Goal: Check status: Check status

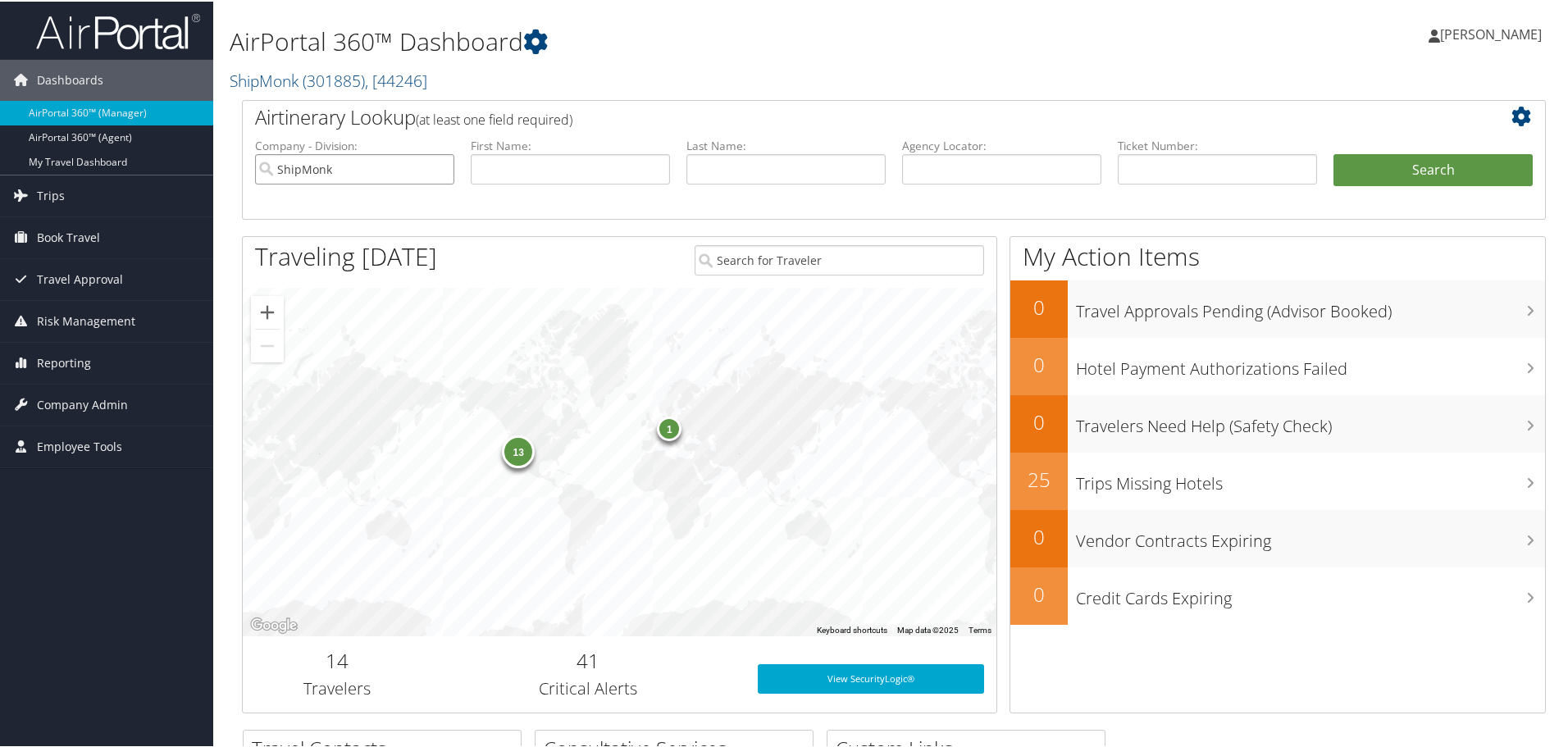
click at [441, 169] on input "ShipMonk" at bounding box center [355, 168] width 199 height 31
click at [542, 166] on input "text" at bounding box center [570, 168] width 199 height 31
click at [765, 175] on input "text" at bounding box center [785, 168] width 199 height 31
click at [916, 169] on input "text" at bounding box center [1001, 168] width 199 height 31
click at [789, 178] on input "text" at bounding box center [785, 168] width 199 height 31
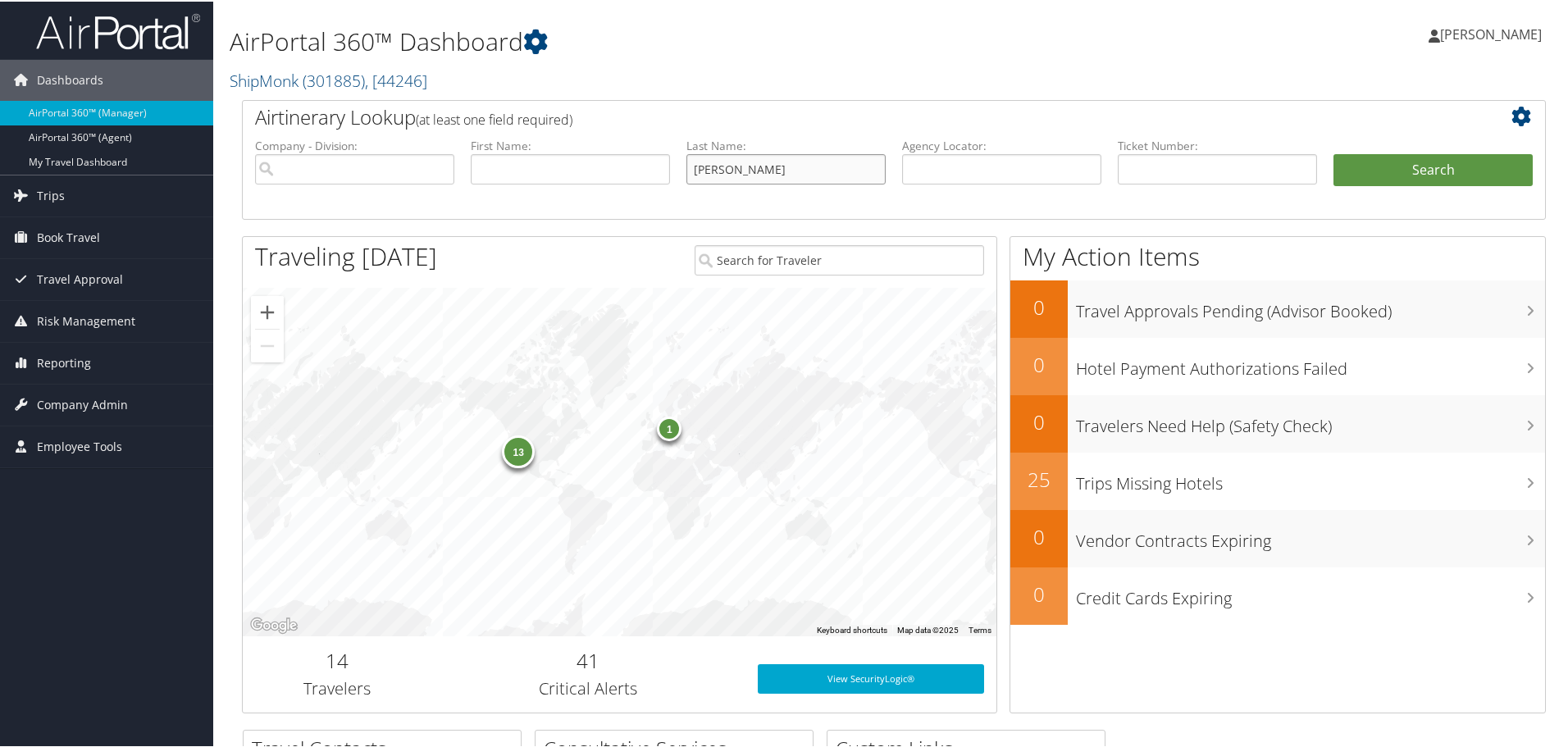
type input "[PERSON_NAME]"
click at [565, 164] on input "text" at bounding box center [570, 168] width 199 height 31
type input "[PERSON_NAME]"
click at [1355, 183] on button "Search" at bounding box center [1432, 169] width 199 height 33
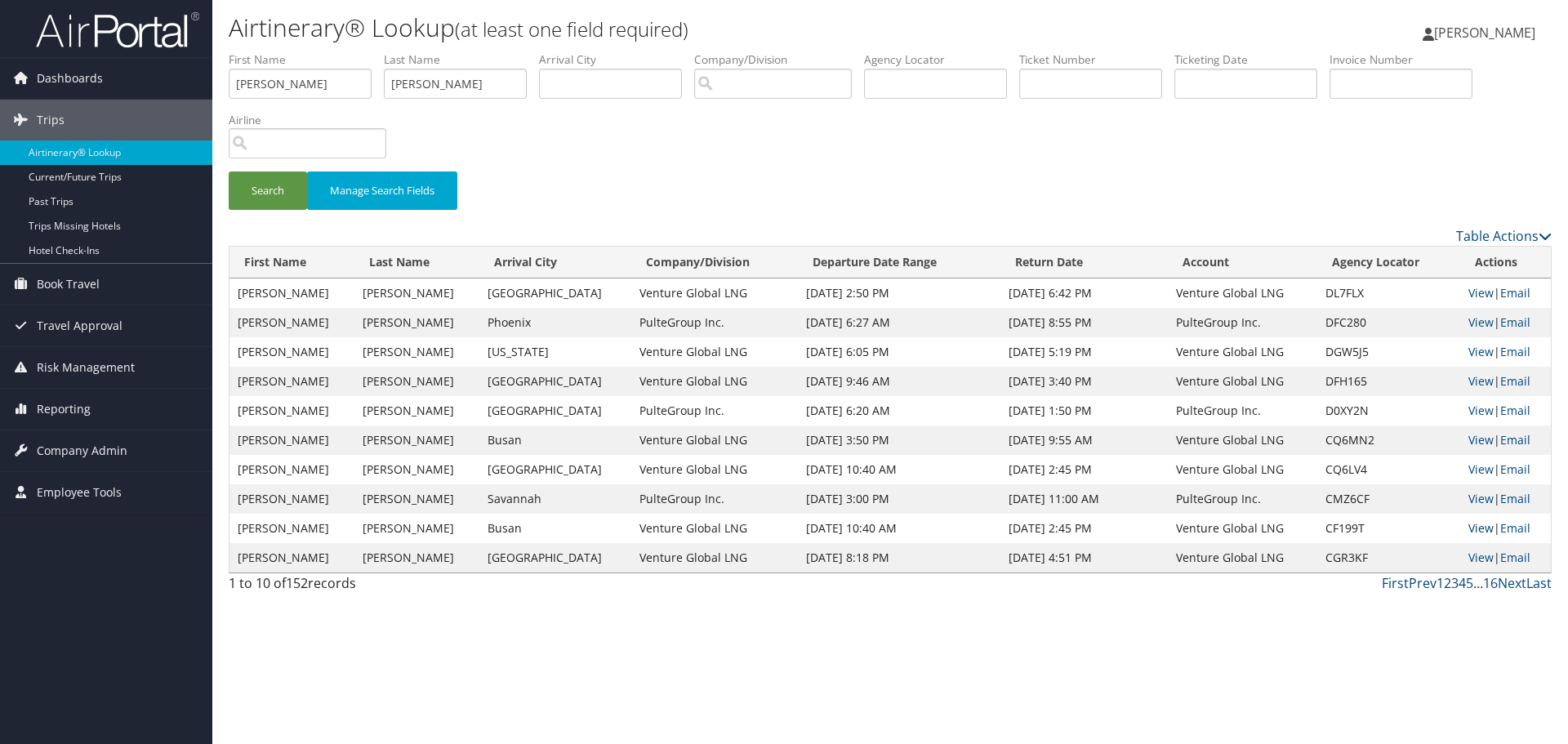
click at [1473, 530] on link "View" at bounding box center [1481, 528] width 26 height 16
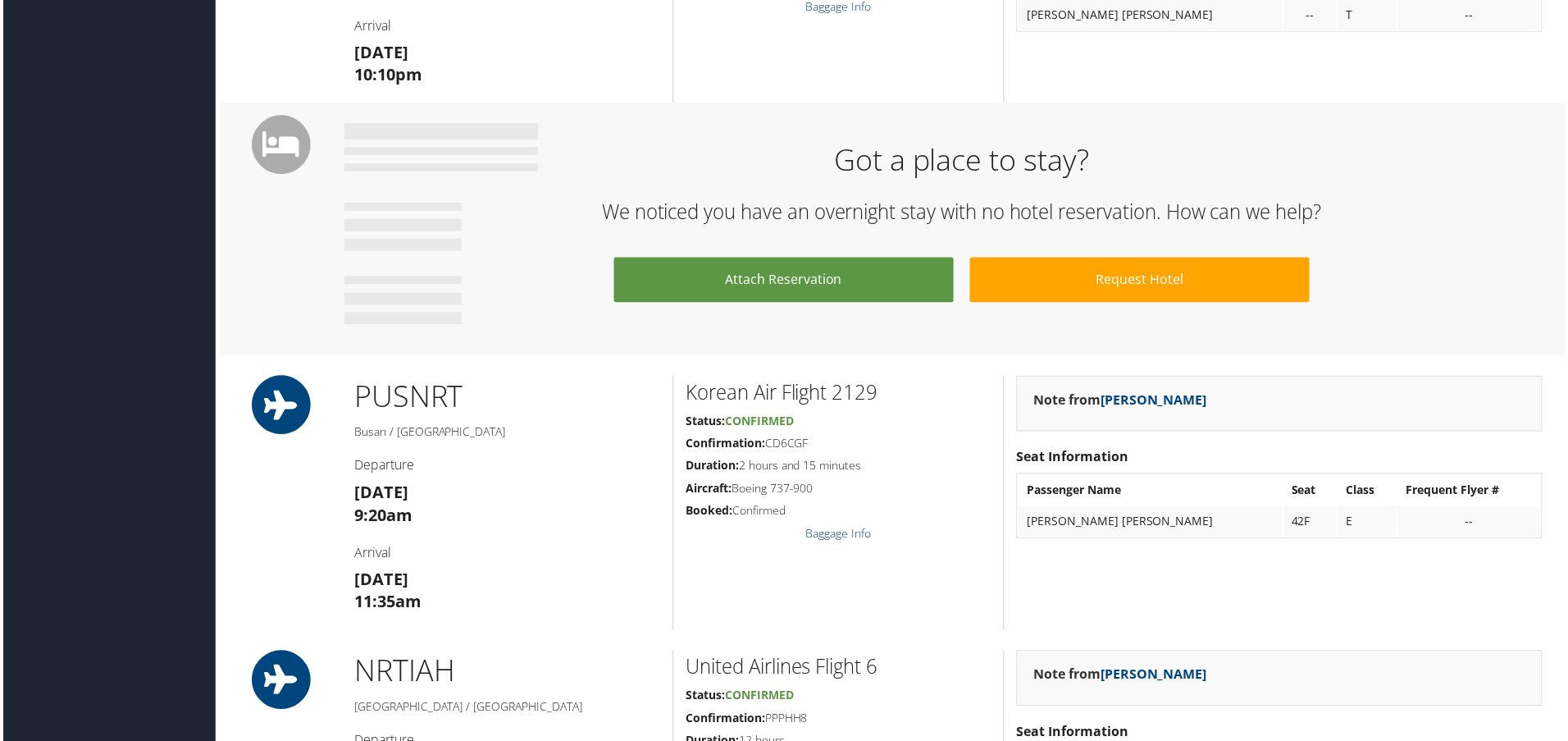
scroll to position [1012, 0]
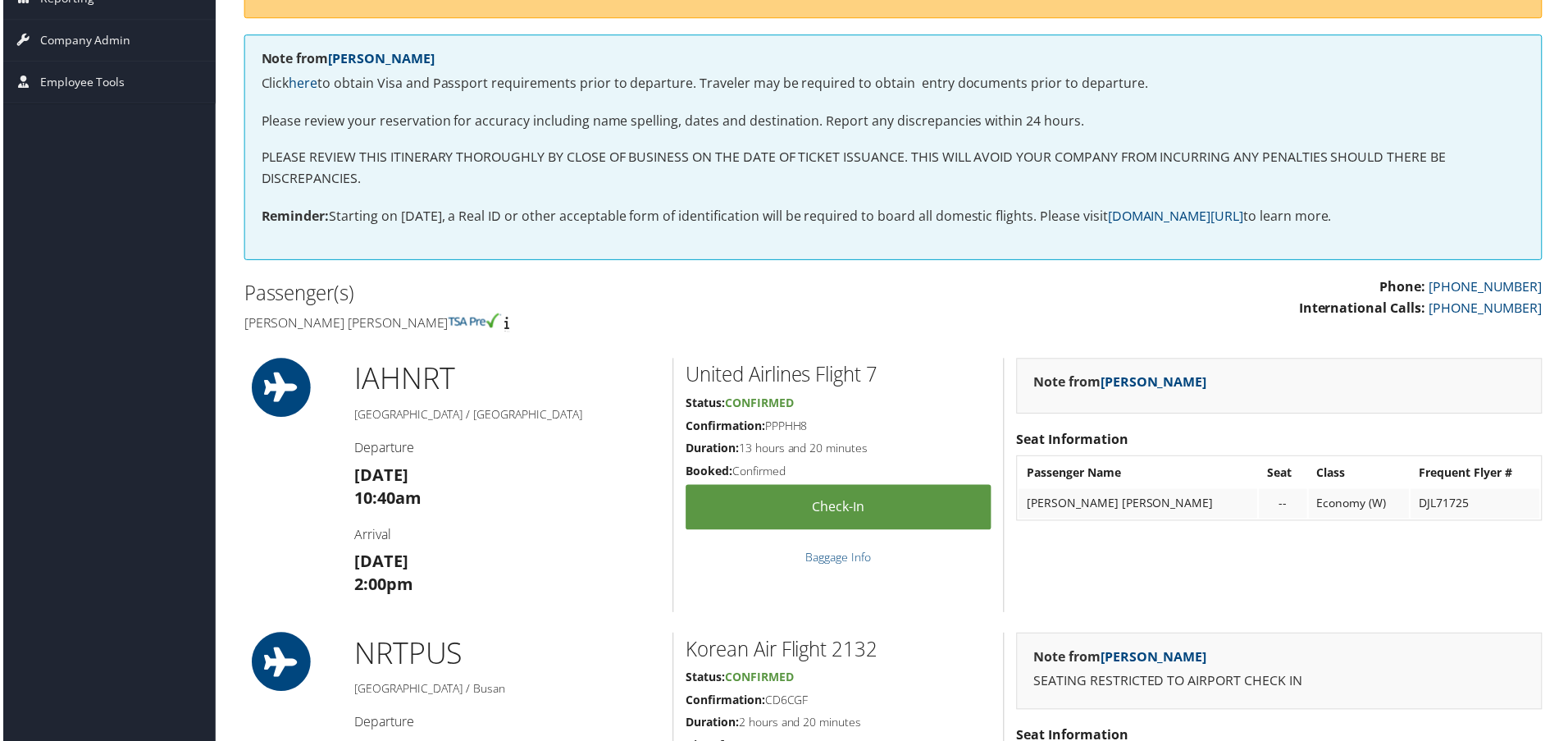
scroll to position [328, 0]
